Goal: Check status: Check status

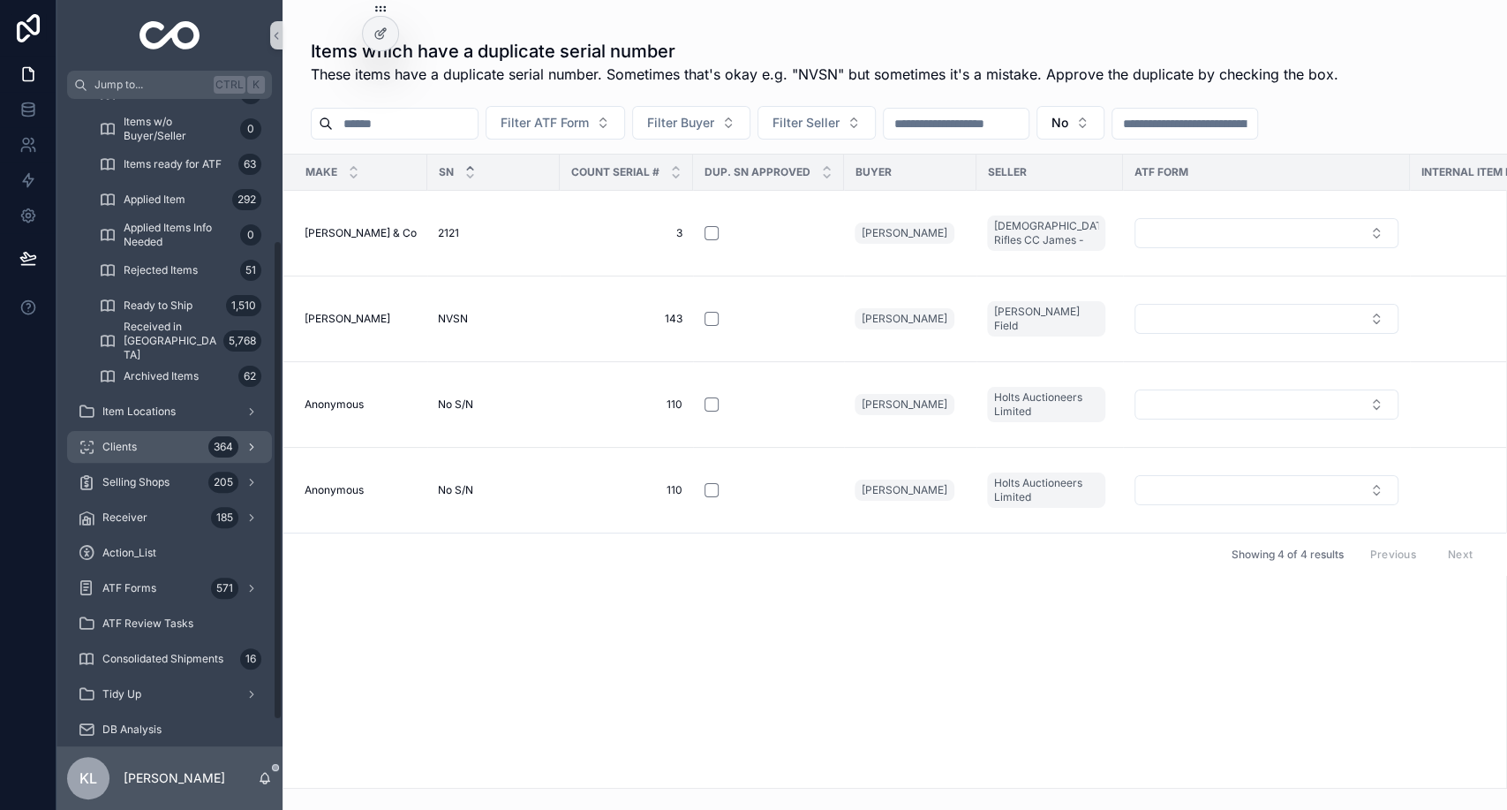
scroll to position [222, 0]
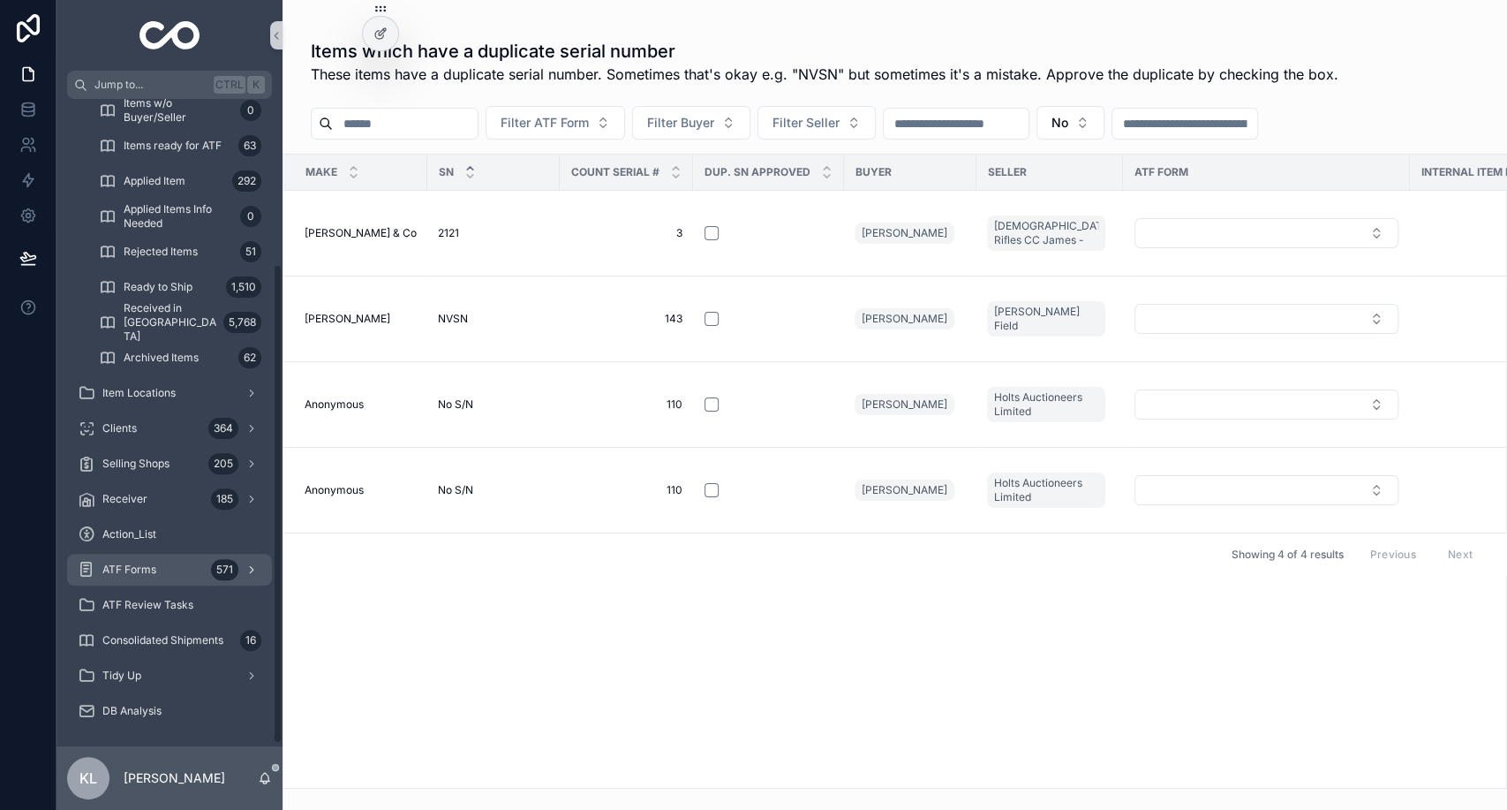
click at [162, 574] on div "ATF Forms 571" at bounding box center [170, 569] width 184 height 28
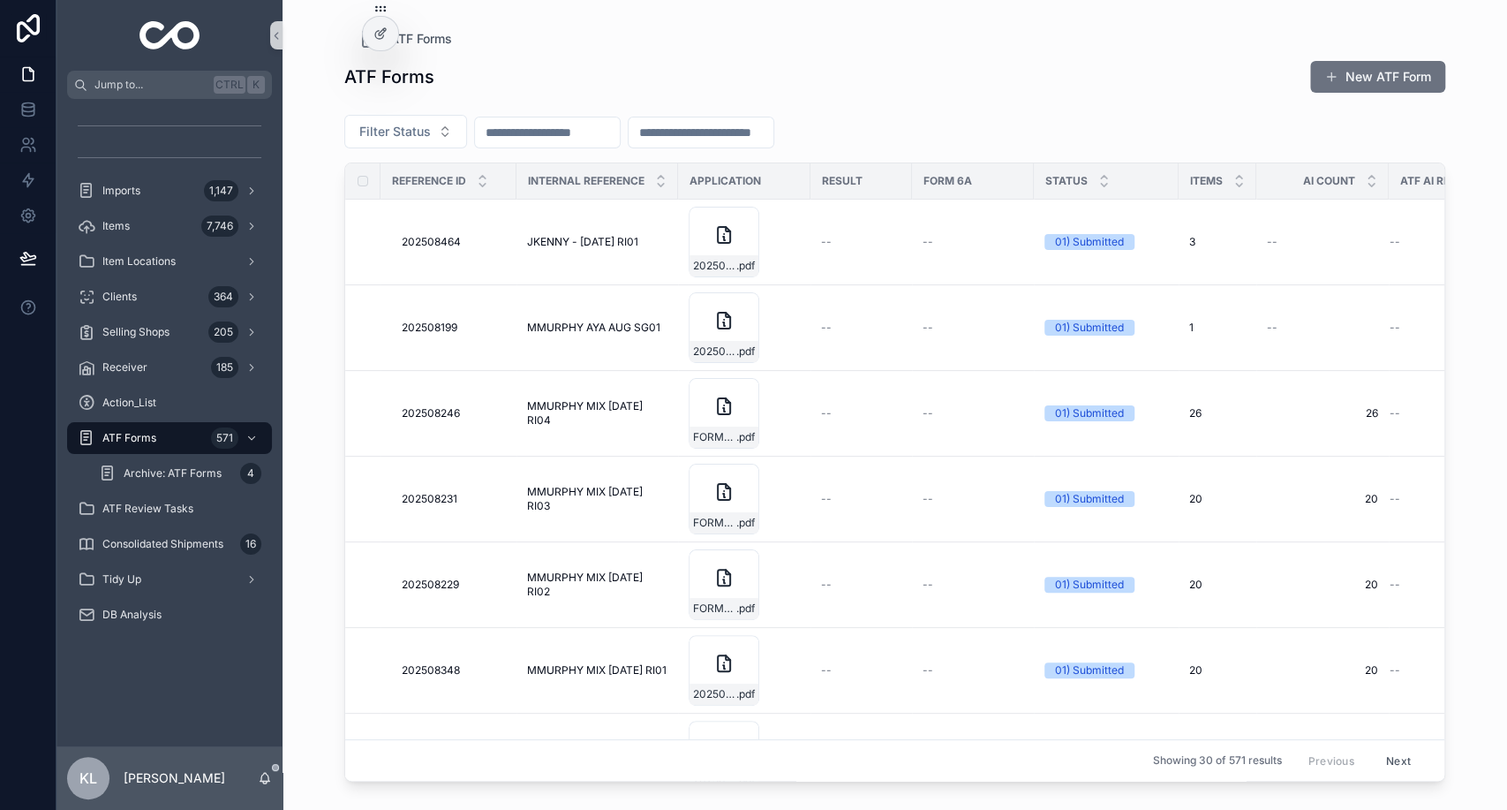
type input "*"
click at [485, 129] on input "*" at bounding box center [547, 132] width 145 height 25
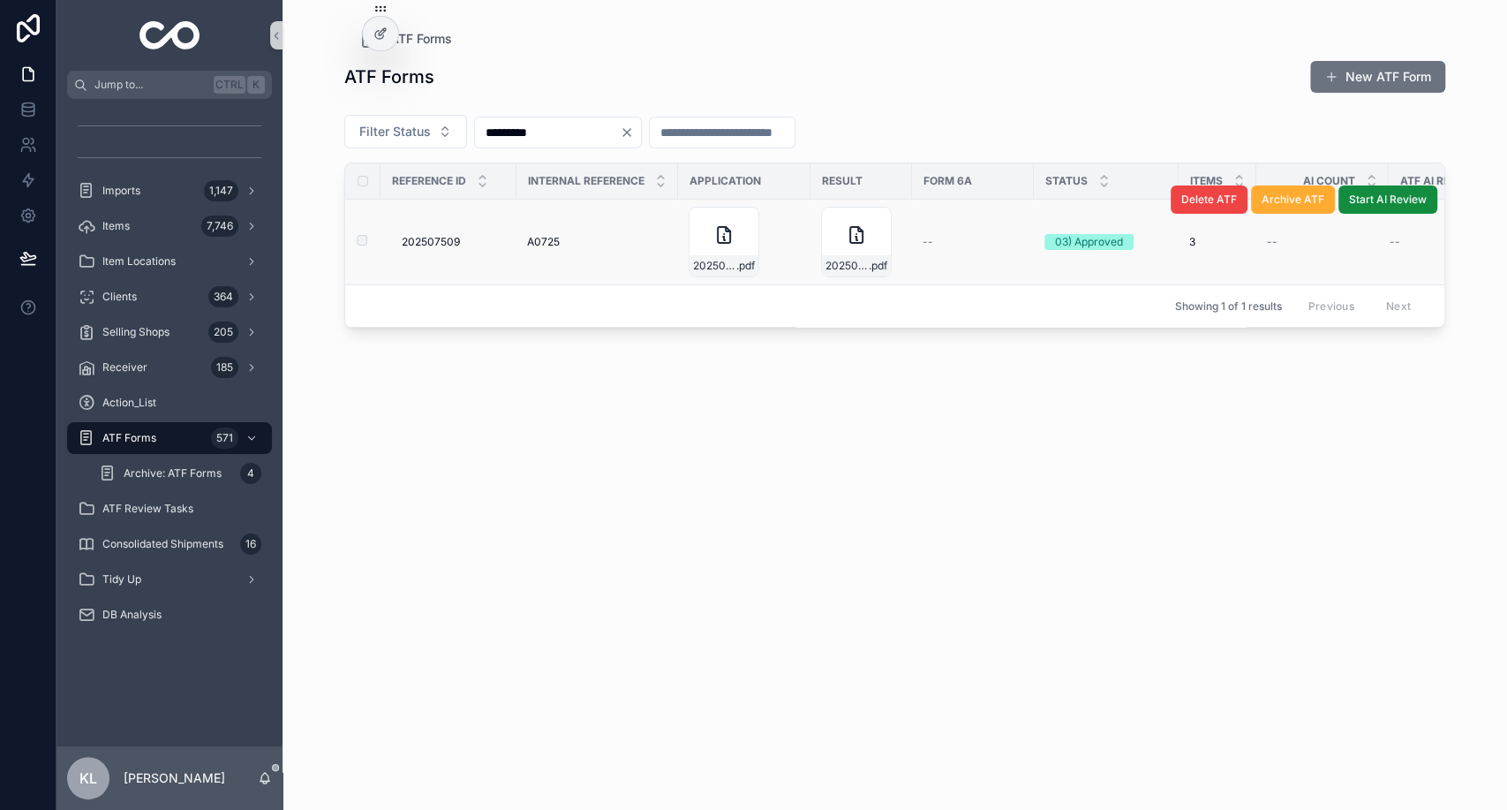
type input "*********"
click at [602, 228] on td "A0725 A0725" at bounding box center [597, 243] width 162 height 86
click at [602, 235] on div "A0725 A0725" at bounding box center [597, 242] width 140 height 14
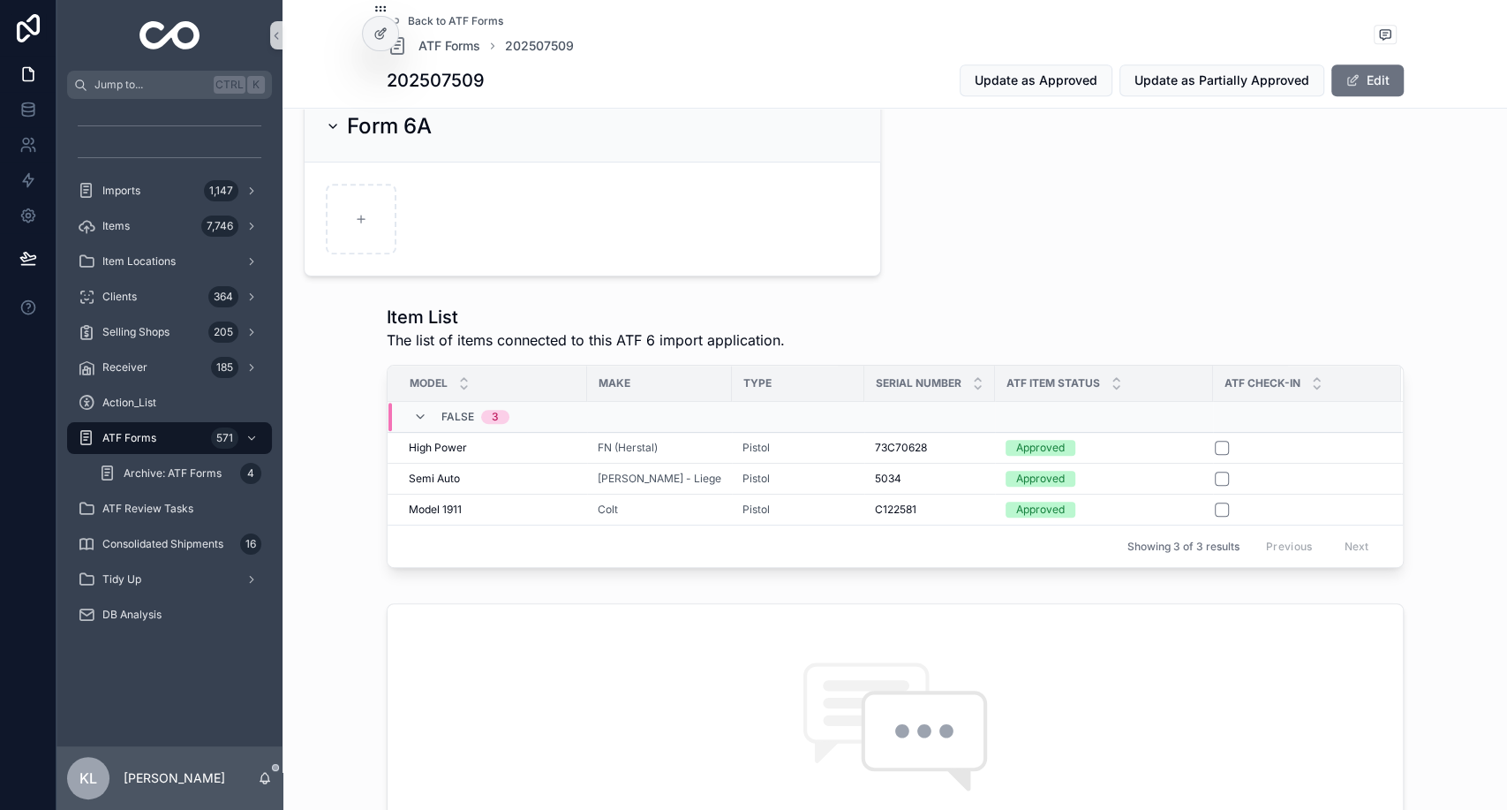
scroll to position [550, 0]
